Goal: Navigation & Orientation: Find specific page/section

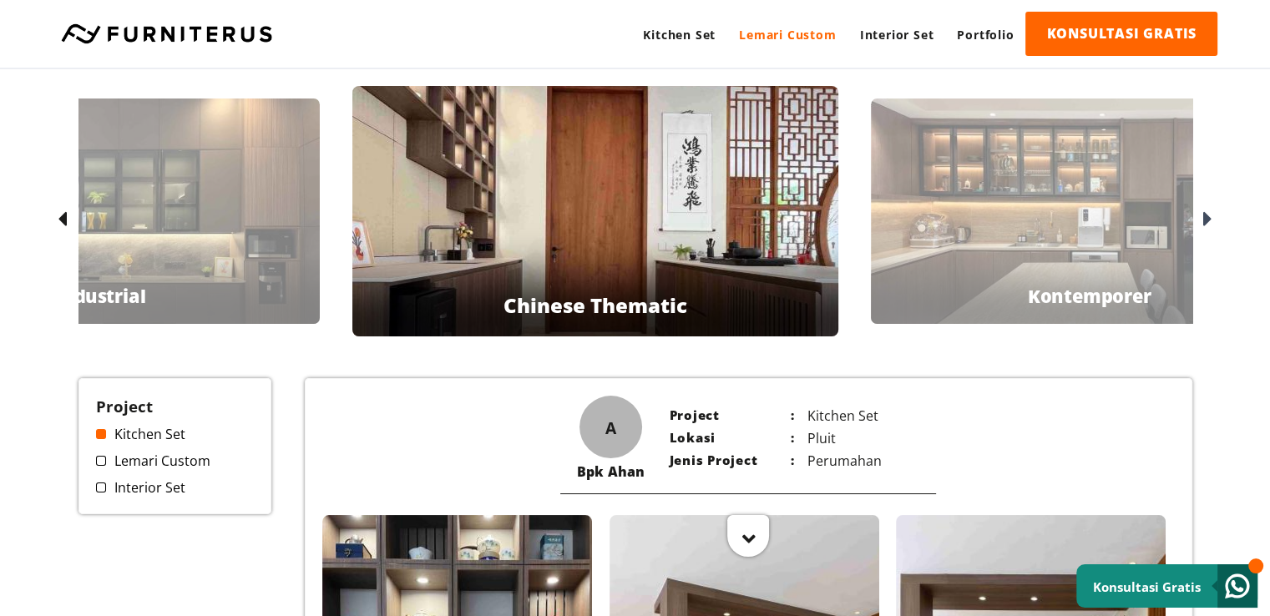
click at [791, 33] on link "Lemari Custom" at bounding box center [788, 35] width 120 height 46
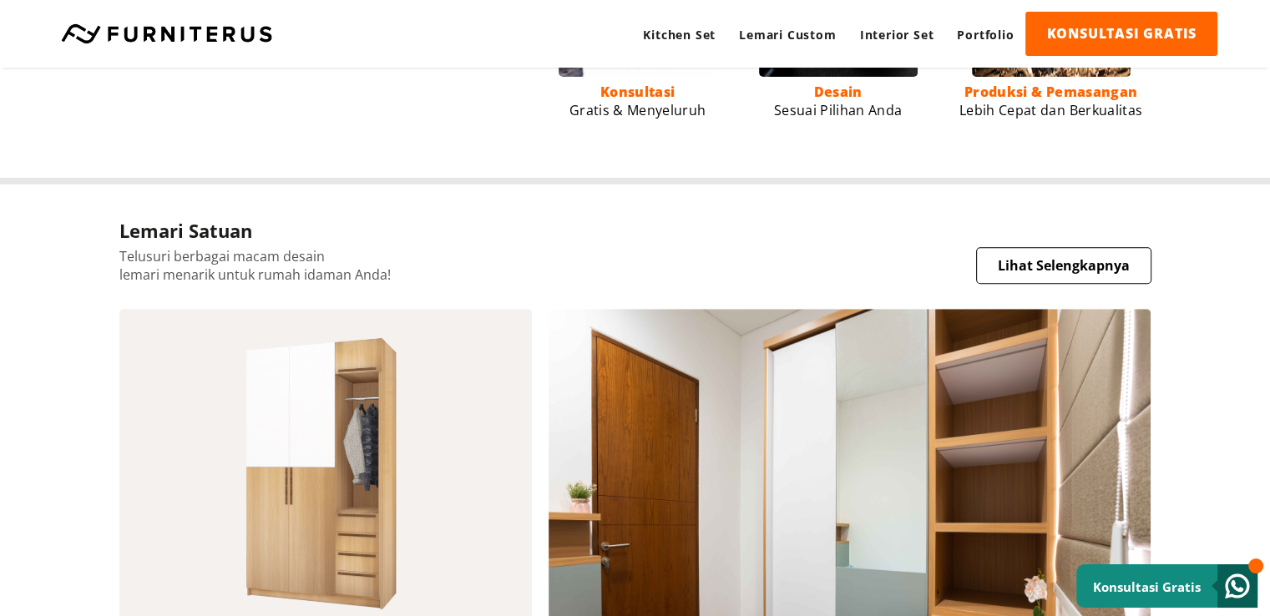
scroll to position [1357, 0]
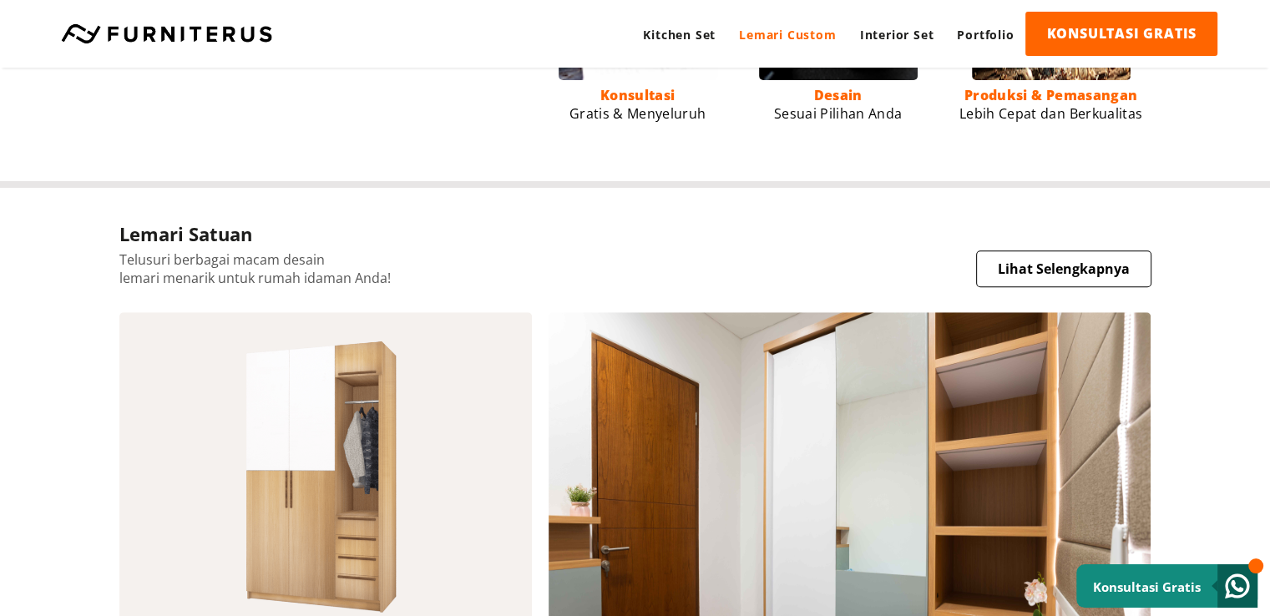
click at [773, 33] on link "Lemari Custom" at bounding box center [788, 35] width 120 height 46
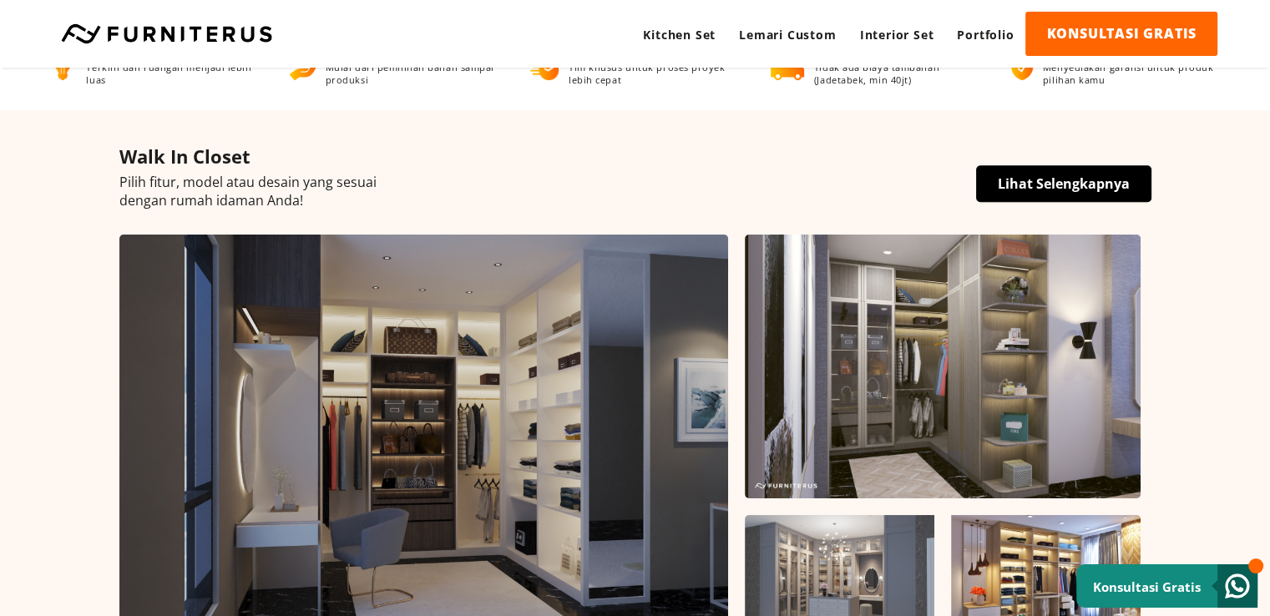
scroll to position [320, 0]
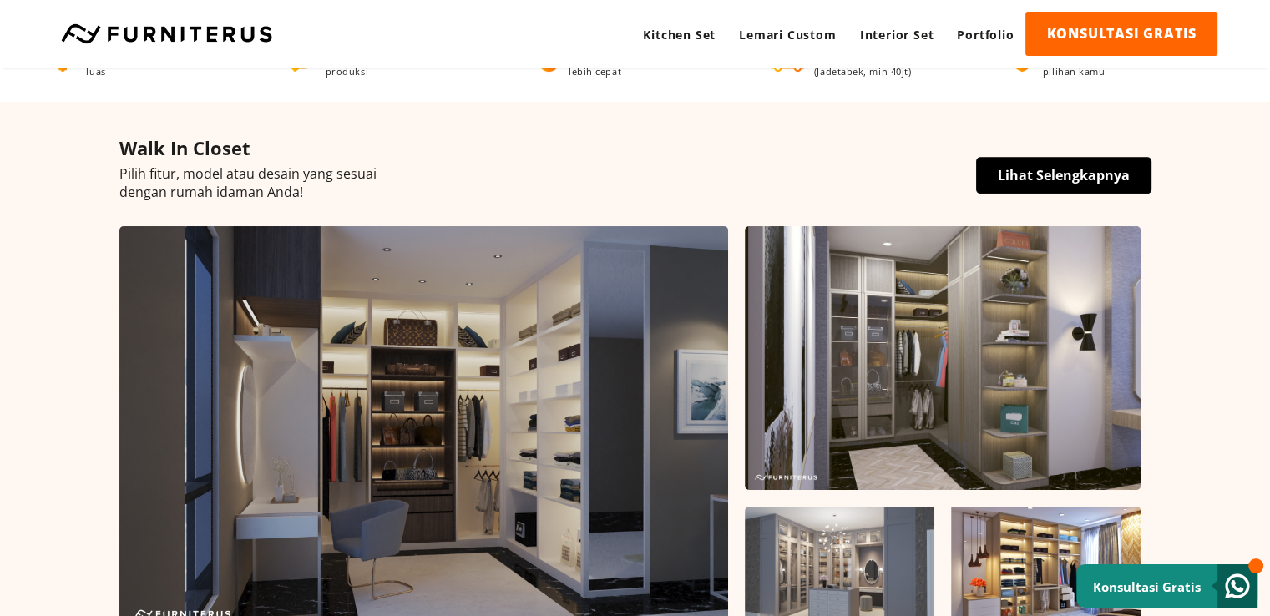
click at [1076, 173] on link "Lihat Selengkapnya" at bounding box center [1063, 175] width 175 height 37
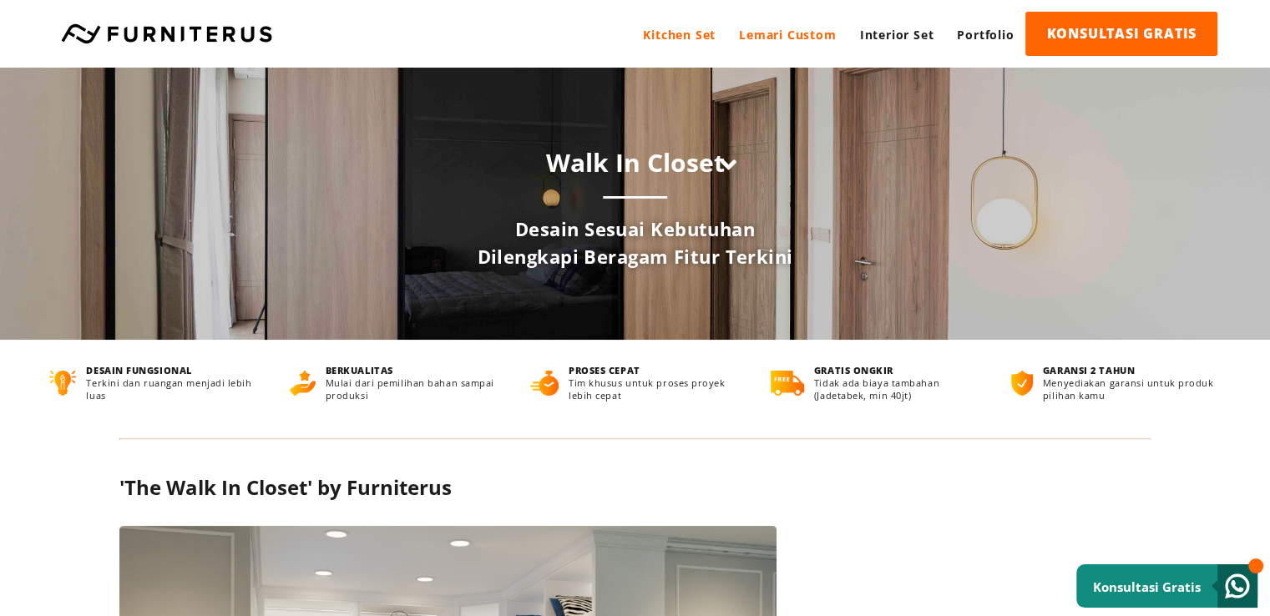
click at [675, 38] on link "Kitchen Set" at bounding box center [679, 35] width 96 height 46
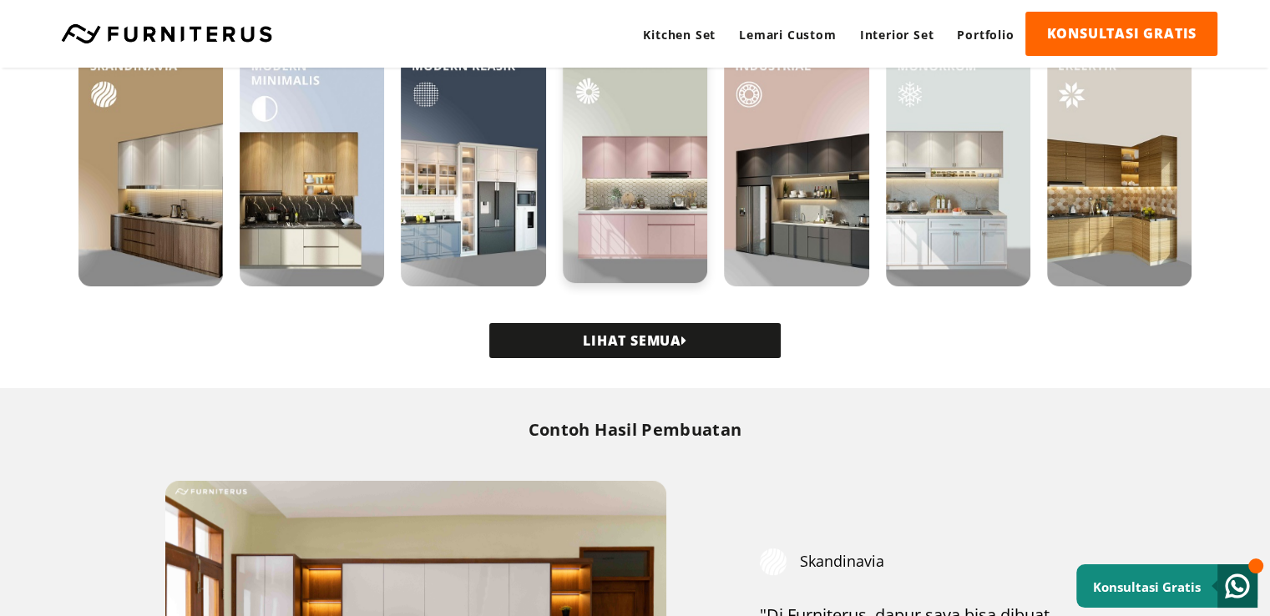
scroll to position [500, 0]
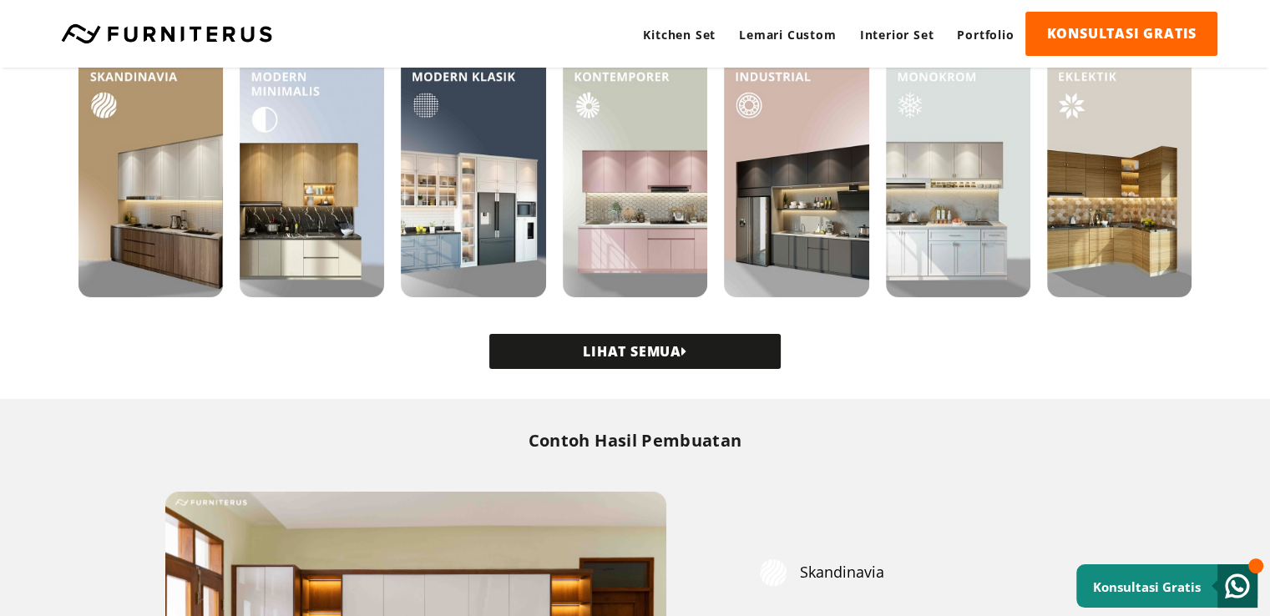
click at [654, 346] on link "LIHAT SEMUA" at bounding box center [635, 351] width 292 height 35
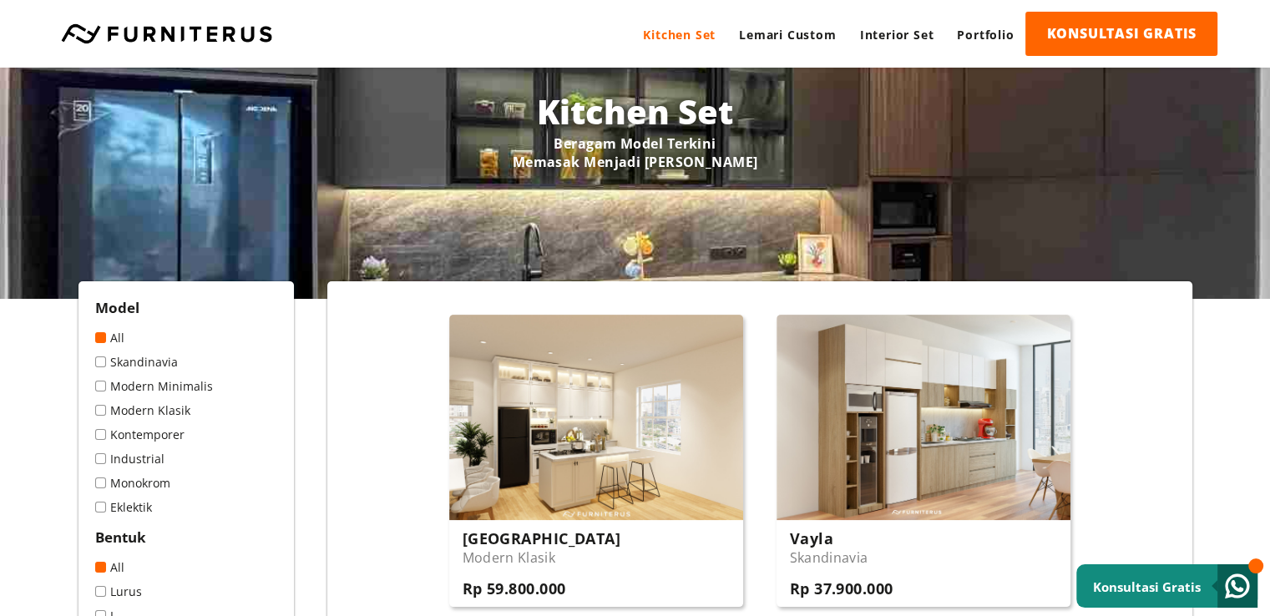
scroll to position [251, 0]
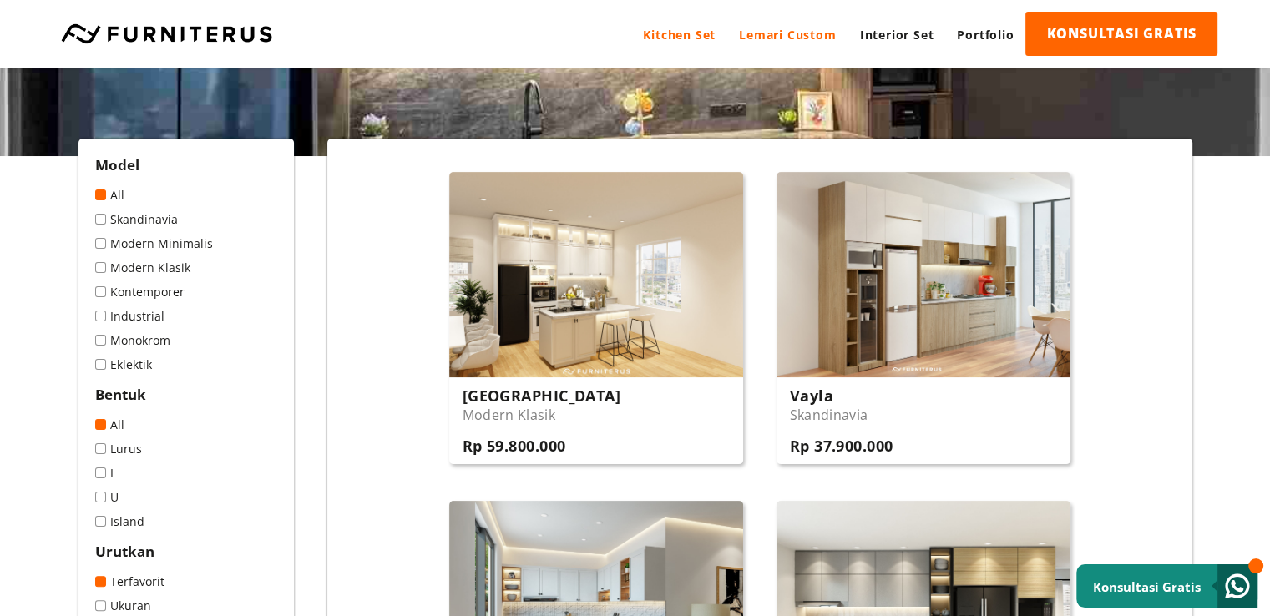
click at [788, 26] on link "Lemari Custom" at bounding box center [788, 35] width 120 height 46
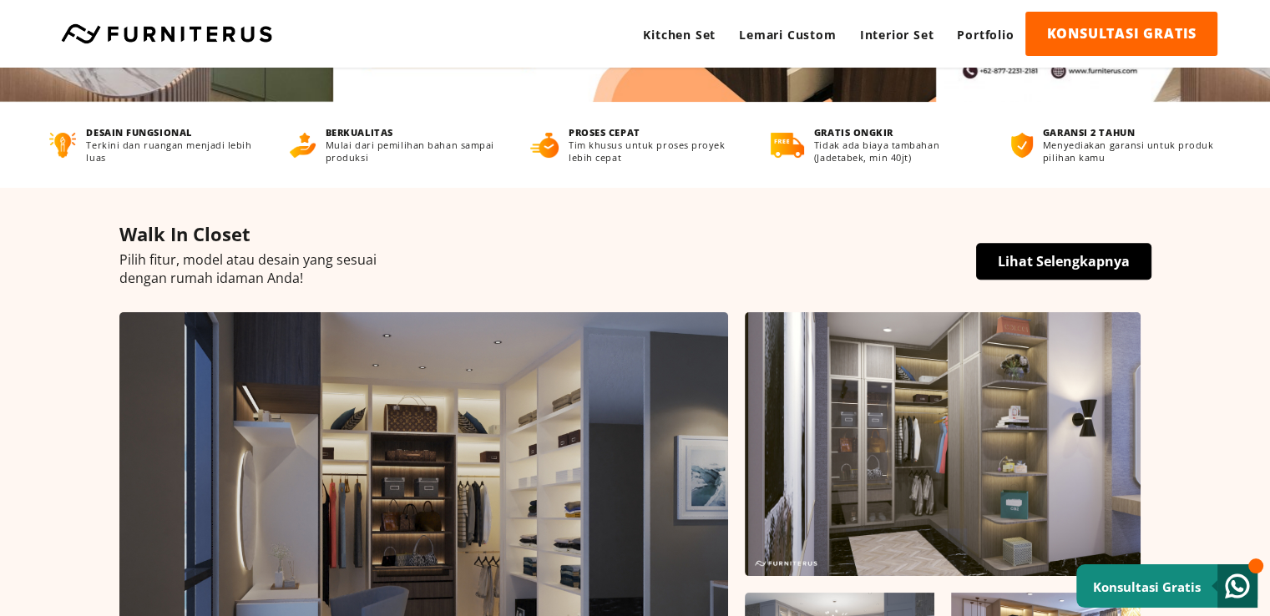
scroll to position [241, 0]
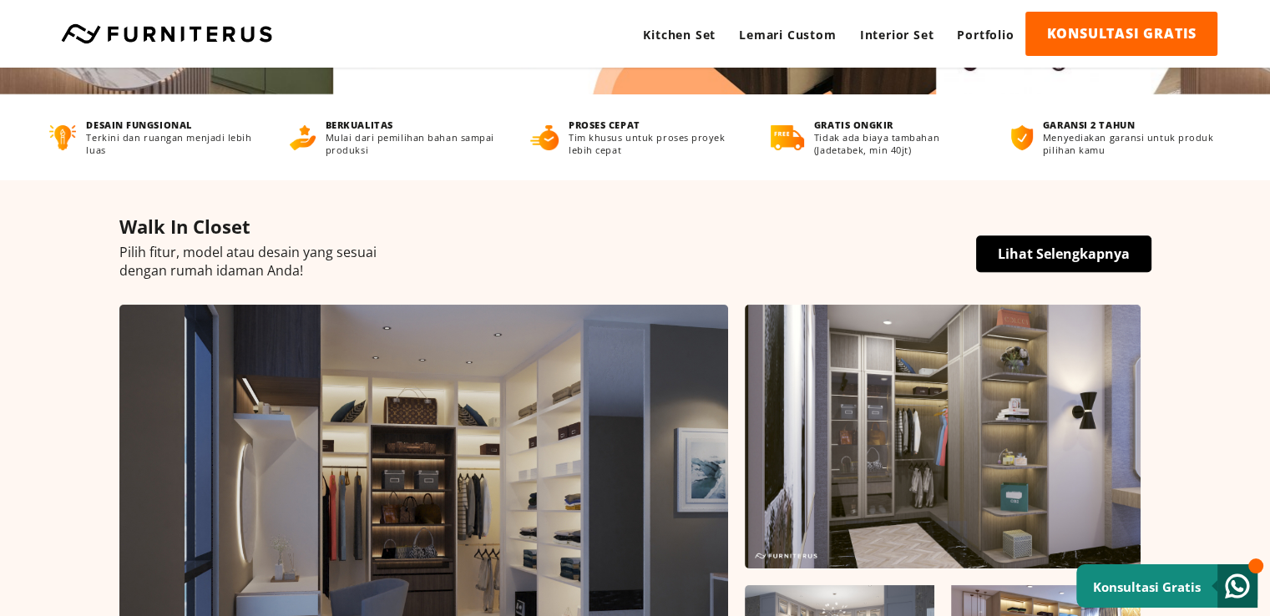
click at [1032, 243] on link "Lihat Selengkapnya" at bounding box center [1063, 254] width 175 height 37
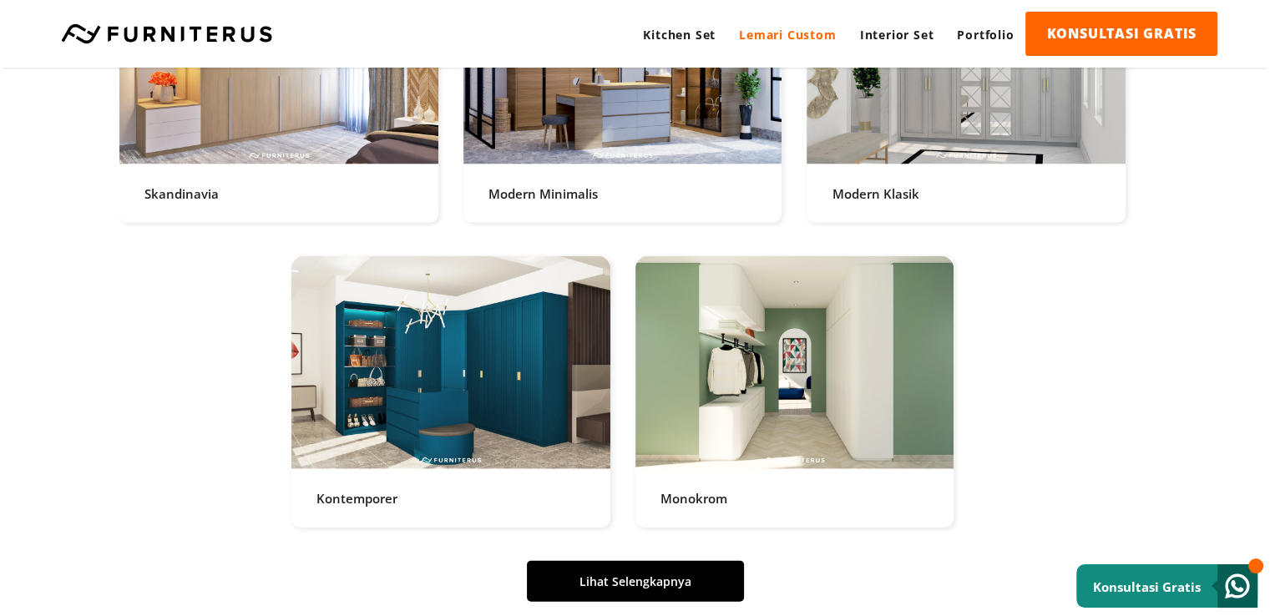
scroll to position [3675, 0]
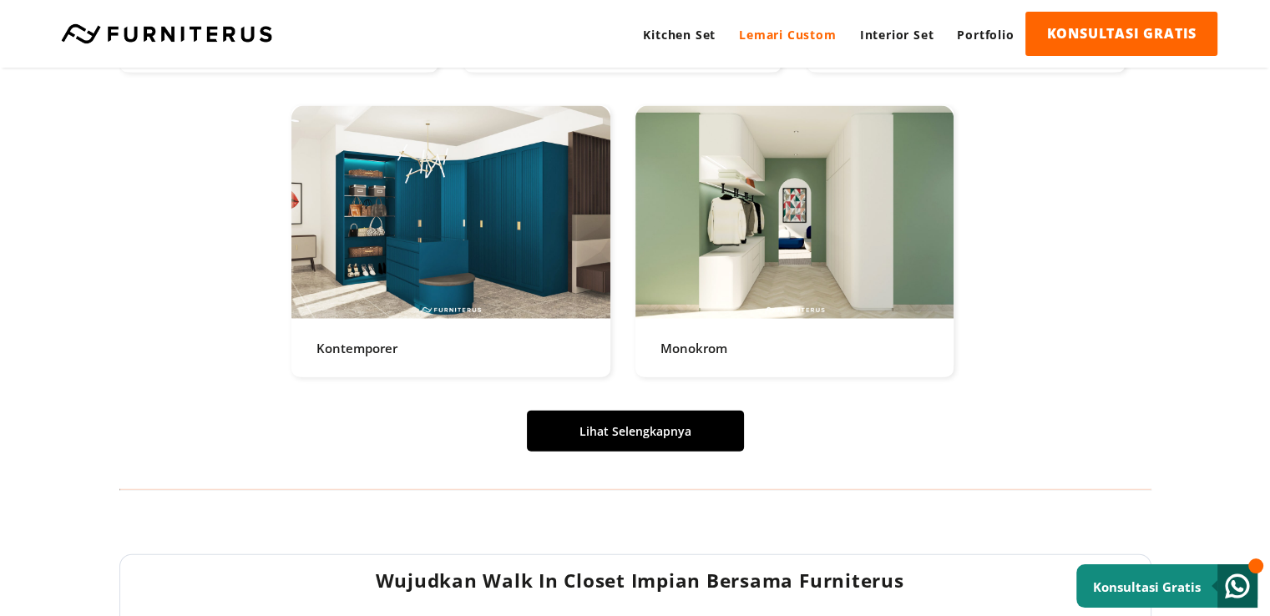
click at [609, 425] on link "Lihat Selengkapnya" at bounding box center [635, 431] width 217 height 41
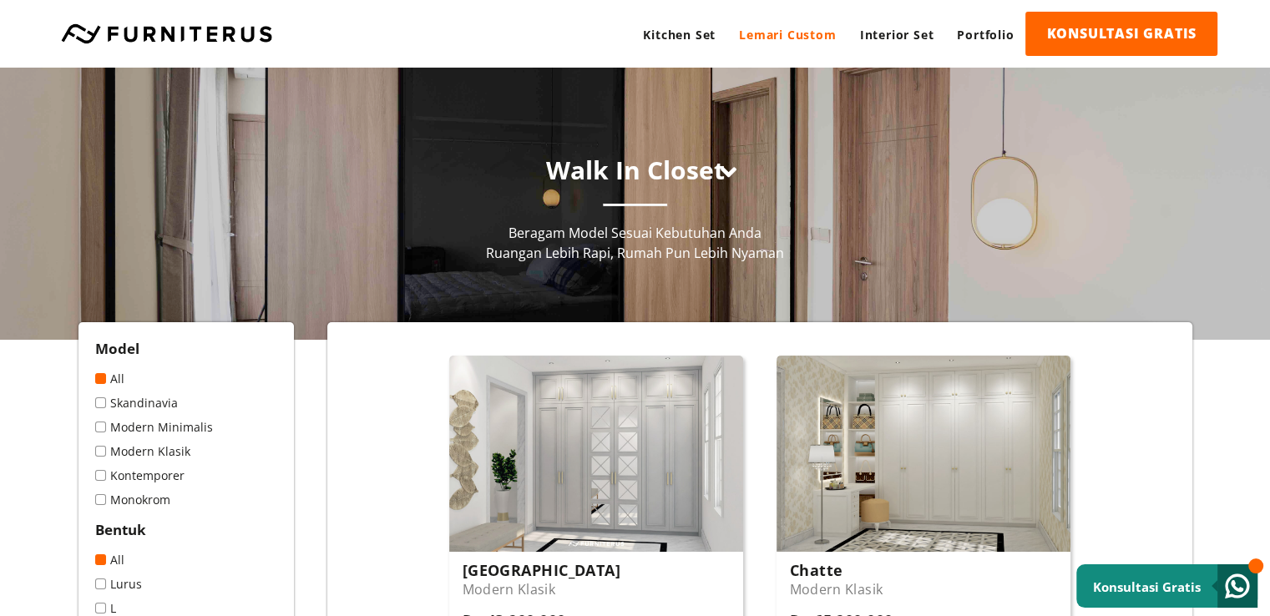
click at [780, 26] on link "Lemari Custom" at bounding box center [788, 35] width 120 height 46
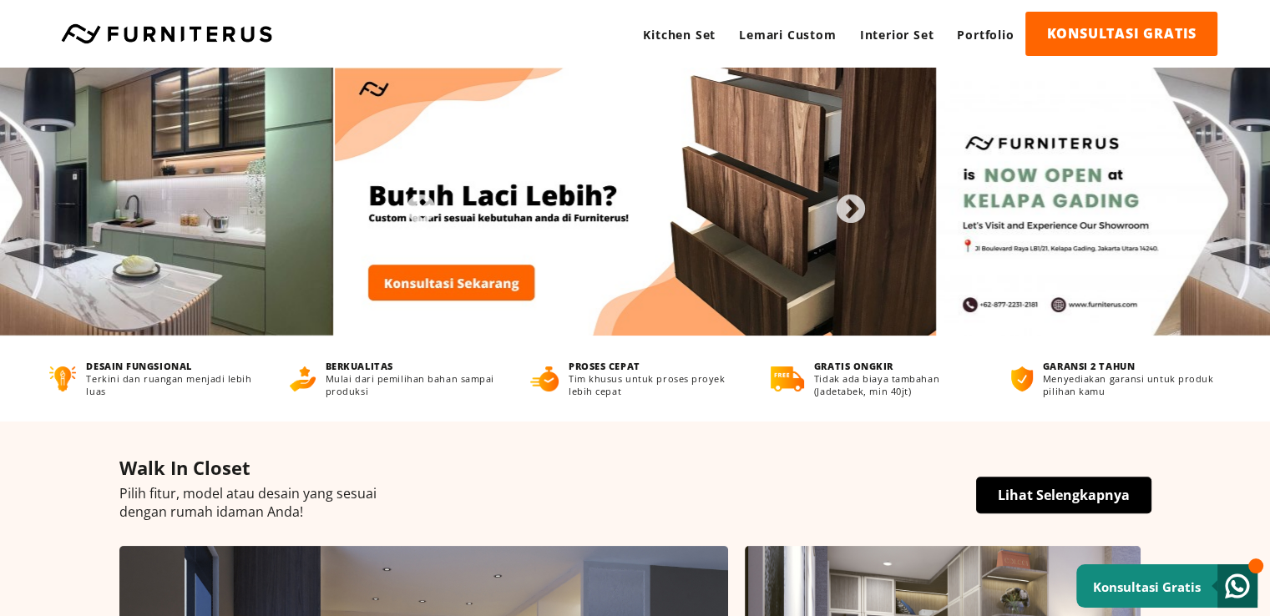
drag, startPoint x: 1274, startPoint y: 47, endPoint x: 1280, endPoint y: 34, distance: 13.8
click at [1270, 34] on html "Kitchen Set Lemari Custom Interior Set Portfolio KONSULTASI GRATIS Kitchen Set …" at bounding box center [635, 308] width 1270 height 616
click at [806, 33] on link "Lemari Custom" at bounding box center [788, 35] width 120 height 46
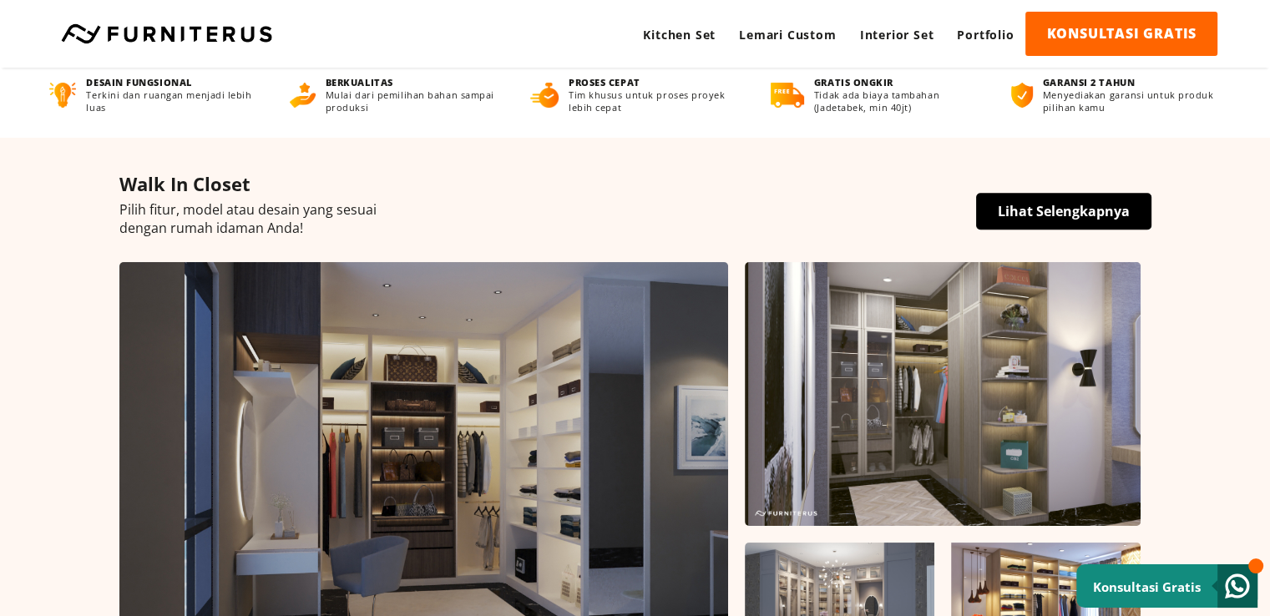
scroll to position [300, 0]
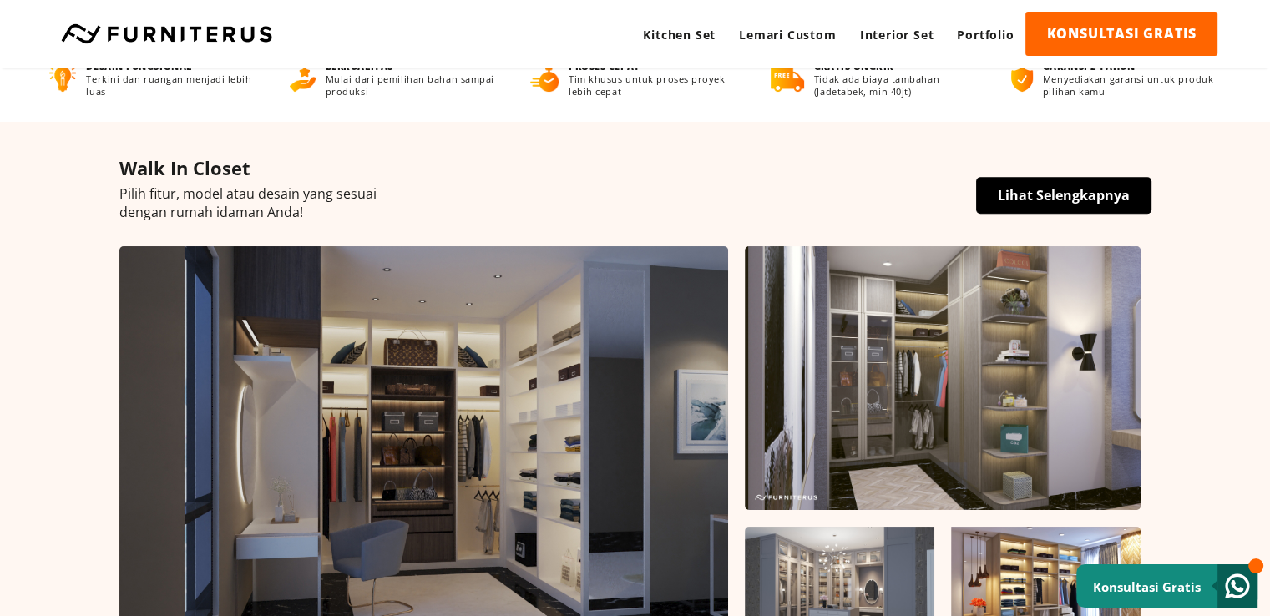
click at [1039, 205] on link "Lihat Selengkapnya" at bounding box center [1063, 195] width 175 height 37
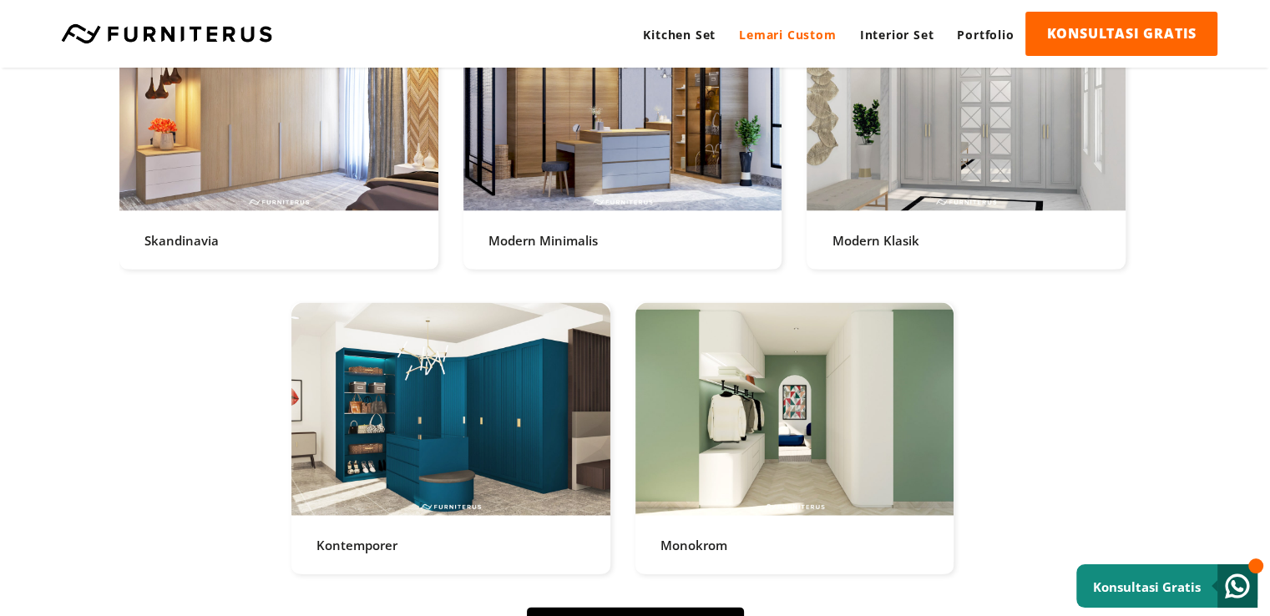
scroll to position [3675, 0]
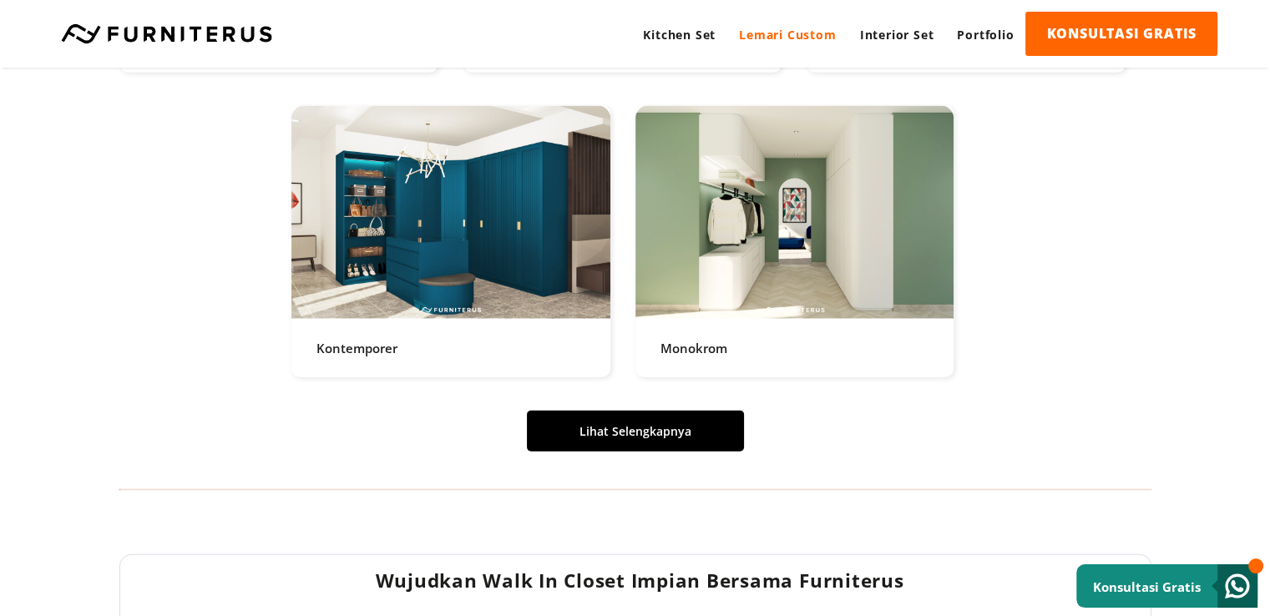
click at [683, 421] on link "Lihat Selengkapnya" at bounding box center [635, 431] width 217 height 41
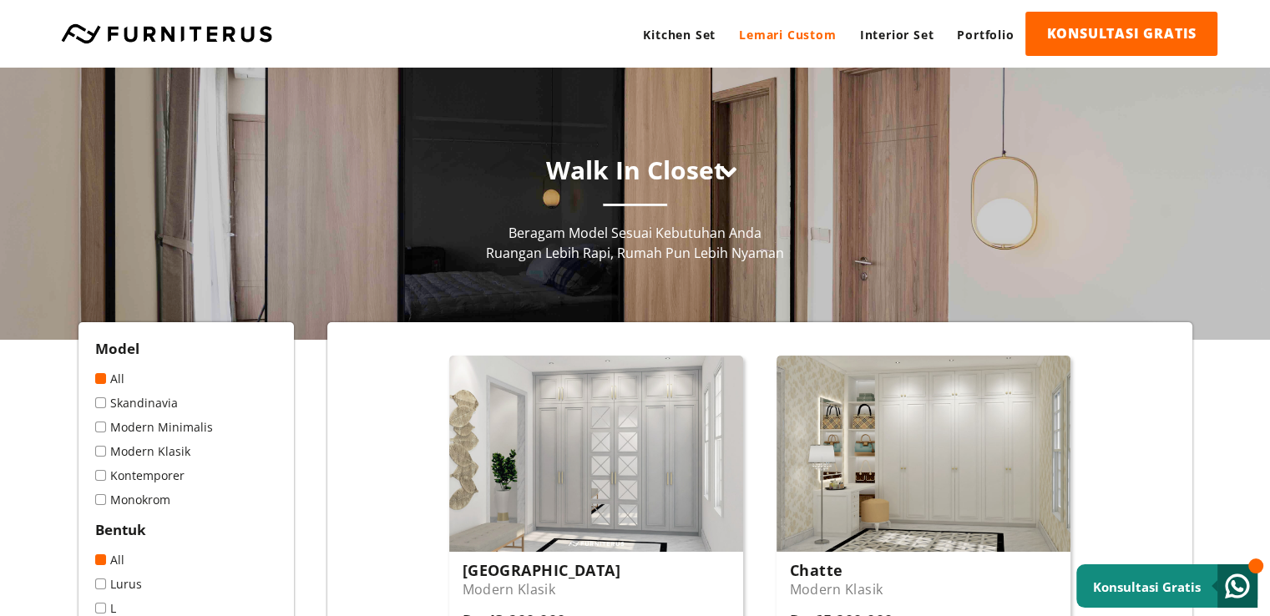
click at [655, 126] on div "Walk In Closet Walk In Closet Lemari Satuan Beragam Model Sesuai Kebutuhan Anda…" at bounding box center [635, 204] width 1270 height 272
